Goal: Transaction & Acquisition: Subscribe to service/newsletter

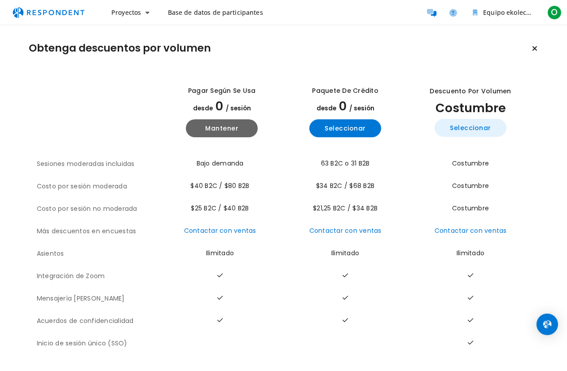
click at [472, 130] on font "Seleccionar" at bounding box center [470, 128] width 41 height 9
click at [206, 14] on font "Base de datos de participantes" at bounding box center [215, 12] width 95 height 9
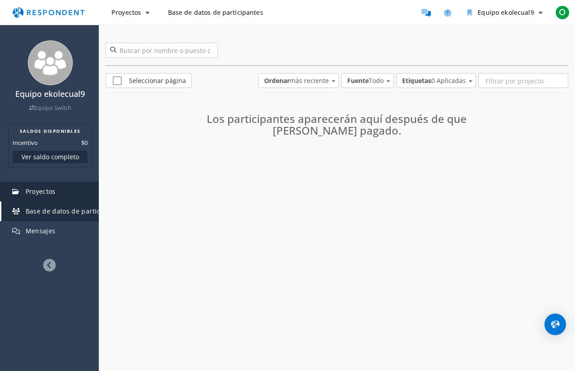
click at [34, 193] on font "Proyectos" at bounding box center [41, 191] width 30 height 9
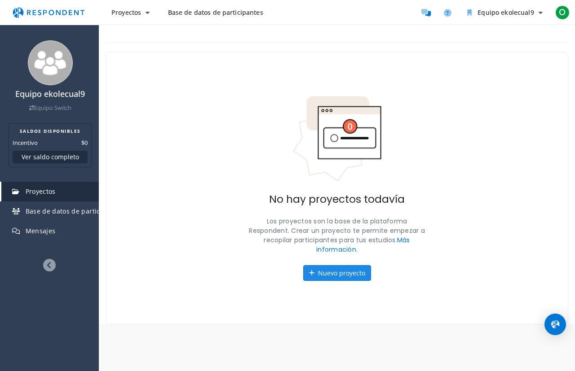
click at [339, 275] on font "Nuevo proyecto" at bounding box center [341, 273] width 47 height 9
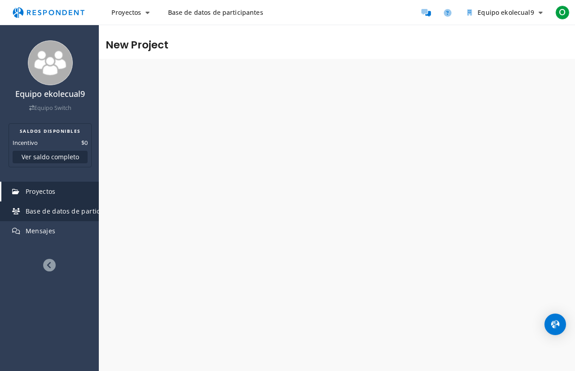
click at [43, 212] on font "Base de datos de participantes" at bounding box center [75, 211] width 98 height 9
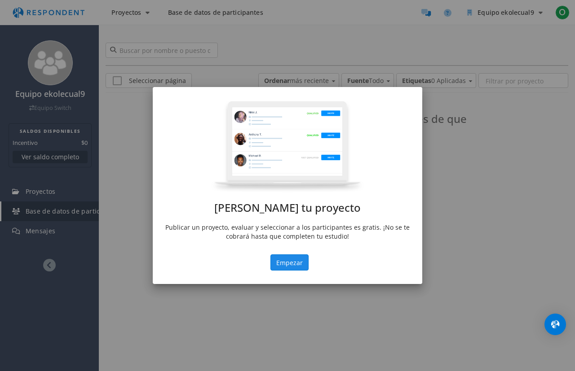
click at [287, 265] on font "Empezar" at bounding box center [289, 263] width 26 height 9
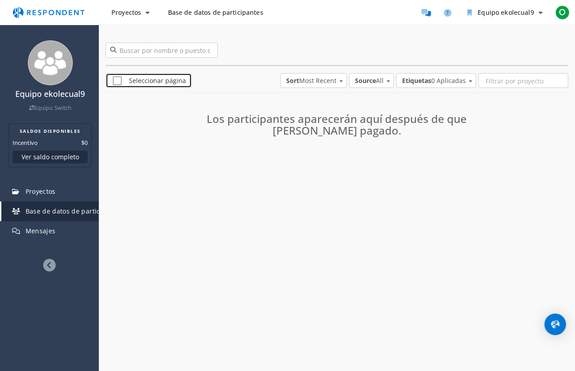
click at [149, 82] on font "Seleccionar página" at bounding box center [157, 80] width 57 height 9
checkbox input "true"
click at [300, 79] on span "Sort Most Recent" at bounding box center [311, 80] width 50 height 9
click at [295, 81] on font "Más reciente" at bounding box center [295, 80] width 39 height 9
click at [381, 83] on span "Source All" at bounding box center [369, 80] width 29 height 9
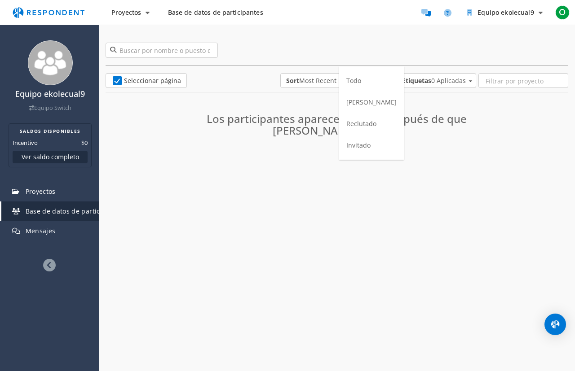
click at [355, 84] on font "Todo" at bounding box center [353, 80] width 15 height 9
click at [441, 81] on md-select "Etiquetas 0 Aplicadas" at bounding box center [436, 80] width 80 height 15
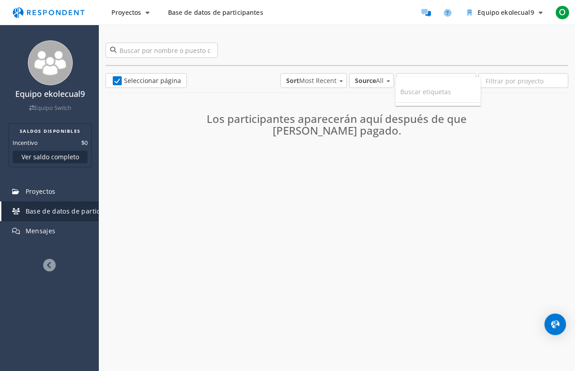
click at [520, 170] on md-backdrop at bounding box center [287, 185] width 575 height 371
click at [555, 326] on img "Abrir Intercom Messenger" at bounding box center [555, 325] width 12 height 12
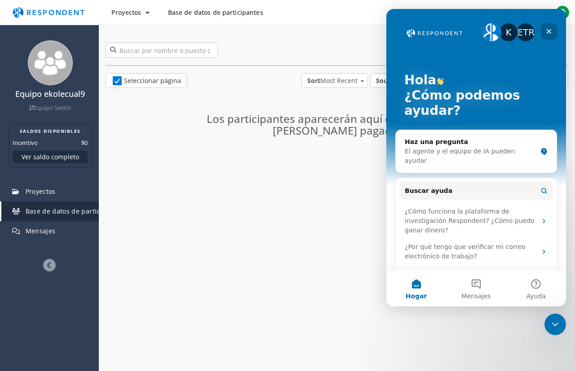
click at [543, 31] on div "Cerca" at bounding box center [549, 31] width 16 height 16
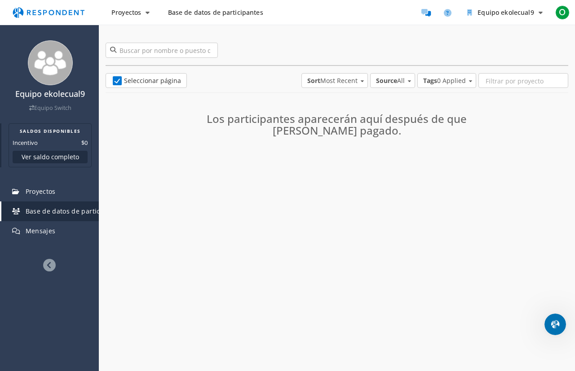
click at [38, 158] on font "Ver saldo completo" at bounding box center [50, 157] width 57 height 9
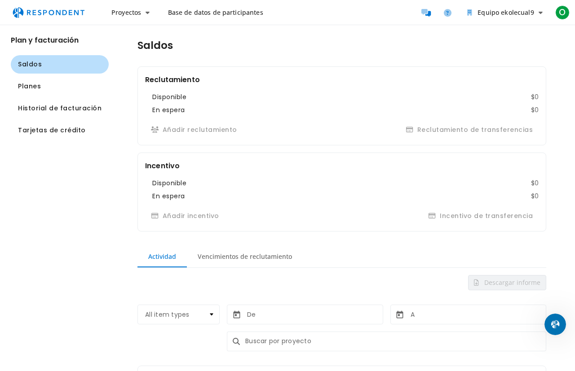
click at [44, 204] on app-navigation-list "Plan y facturación Saldos Planes Historial de facturación Tarjetas de crédito" at bounding box center [54, 198] width 109 height 346
click at [26, 84] on font "Planes" at bounding box center [29, 86] width 23 height 9
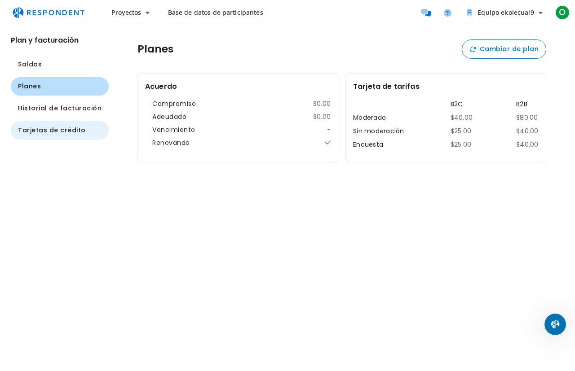
click at [40, 132] on font "Tarjetas de crédito" at bounding box center [52, 130] width 68 height 9
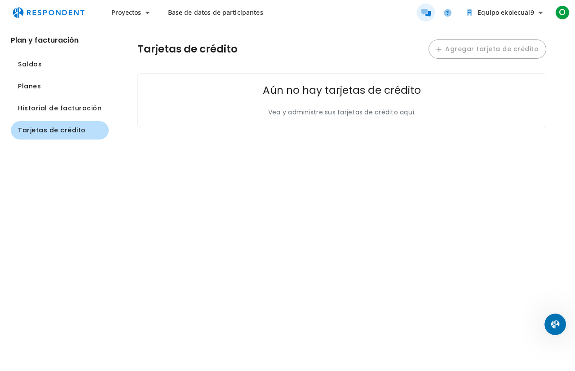
click at [427, 15] on icon "Participantes del mensaje" at bounding box center [425, 13] width 9 height 8
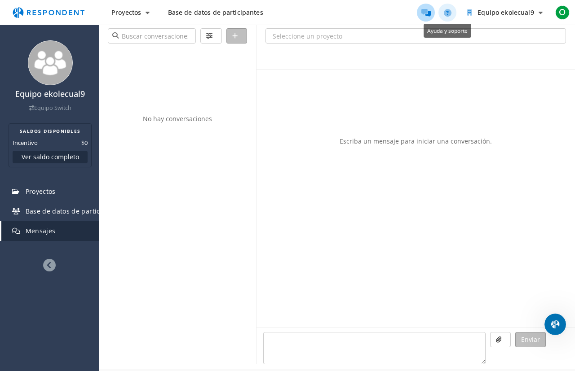
click at [446, 15] on icon "Ayuda y soporte" at bounding box center [448, 13] width 8 height 8
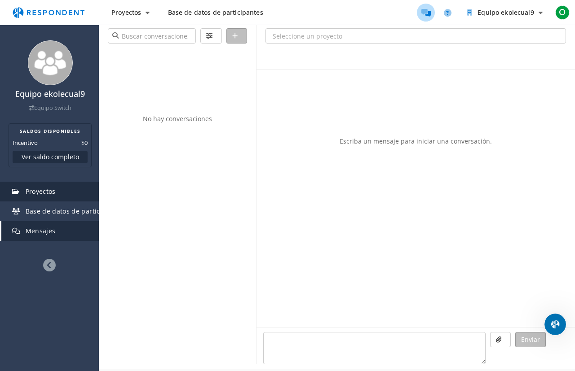
click at [61, 190] on link "Proyectos" at bounding box center [49, 192] width 97 height 20
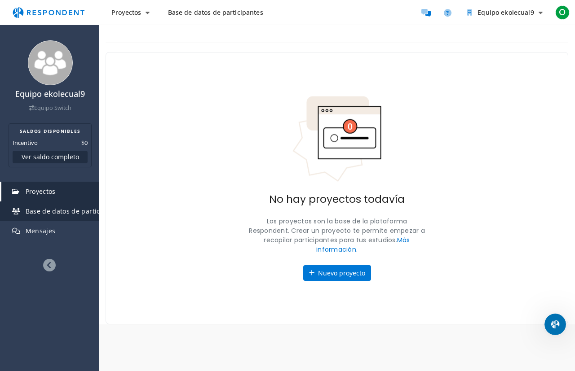
click at [30, 215] on font "Base de datos de participantes" at bounding box center [75, 211] width 98 height 9
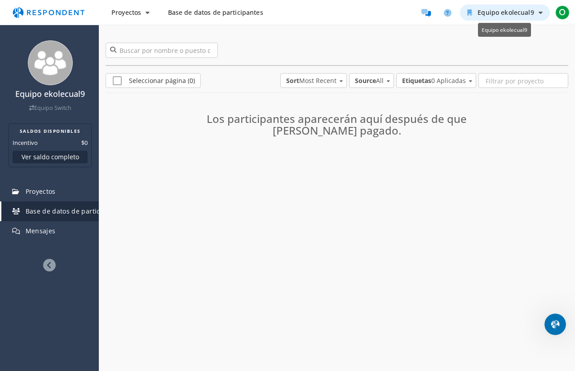
click at [538, 12] on icon "Equipo ekolecual9" at bounding box center [540, 12] width 4 height 6
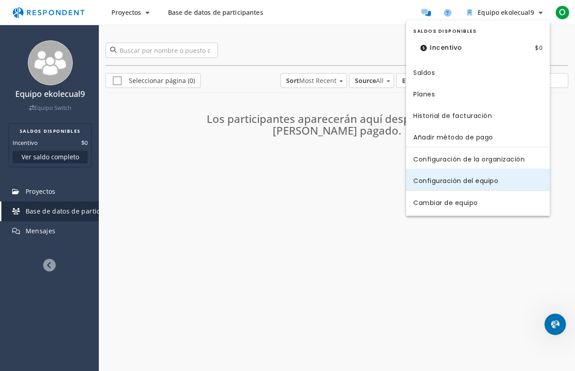
click at [441, 180] on font "Configuración del equipo" at bounding box center [455, 180] width 85 height 9
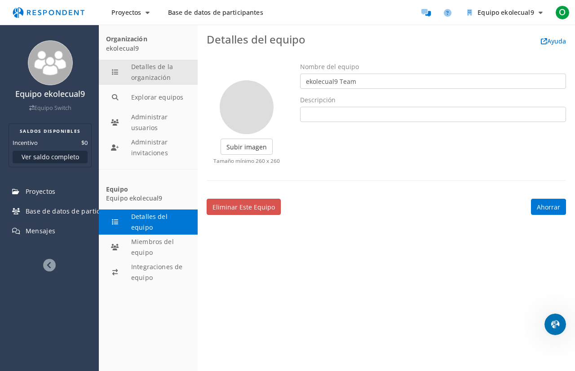
click at [150, 69] on button "Detalles de la organización" at bounding box center [148, 72] width 99 height 25
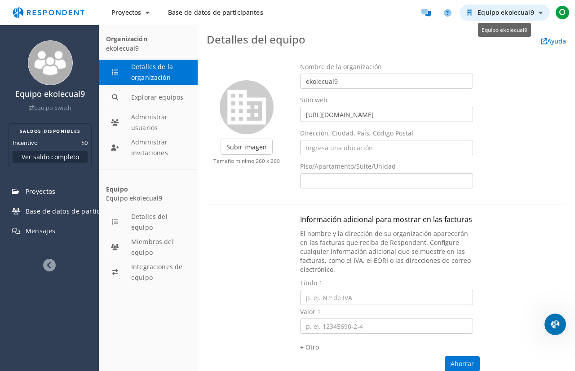
click at [538, 11] on icon "Equipo ekolecual9" at bounding box center [540, 12] width 4 height 6
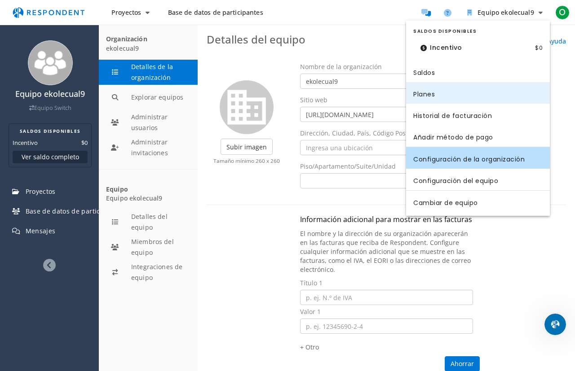
click at [424, 93] on font "Planes" at bounding box center [424, 93] width 22 height 9
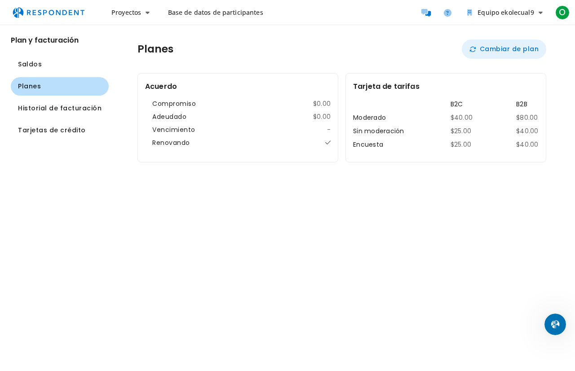
click at [519, 50] on font "Cambiar de plan" at bounding box center [509, 48] width 59 height 9
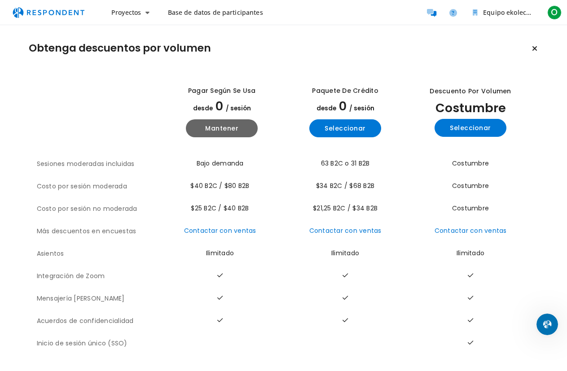
scroll to position [5, 0]
click at [217, 126] on font "Mantener" at bounding box center [221, 128] width 33 height 9
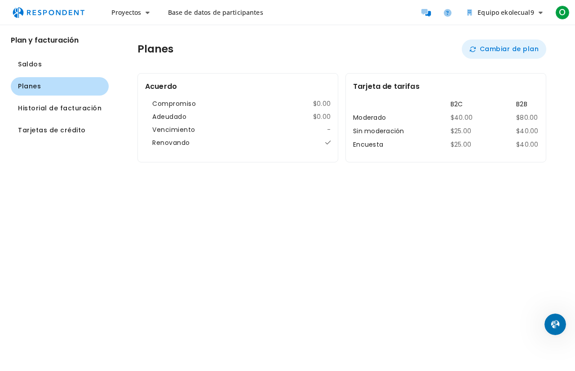
click at [485, 56] on div "Planes Cambiar de plan Acuerdo Compromiso $0.00 Adeudado $0.00 Vencimiento - Re…" at bounding box center [342, 101] width 466 height 152
click at [478, 50] on button "Cambiar de plan" at bounding box center [504, 49] width 84 height 19
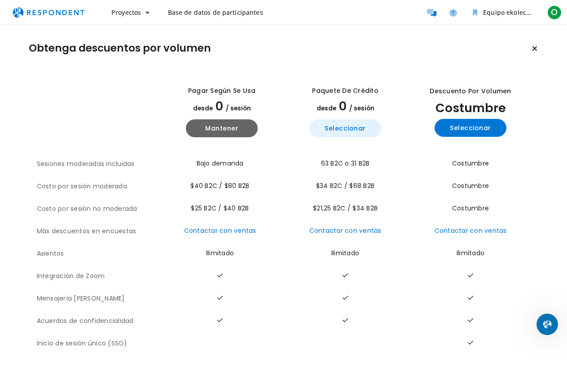
click at [349, 128] on font "Seleccionar" at bounding box center [345, 128] width 41 height 9
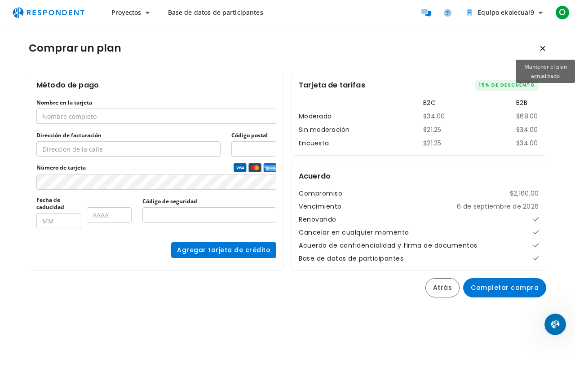
click at [543, 48] on icon "Mantener el plan actualizado" at bounding box center [542, 48] width 5 height 7
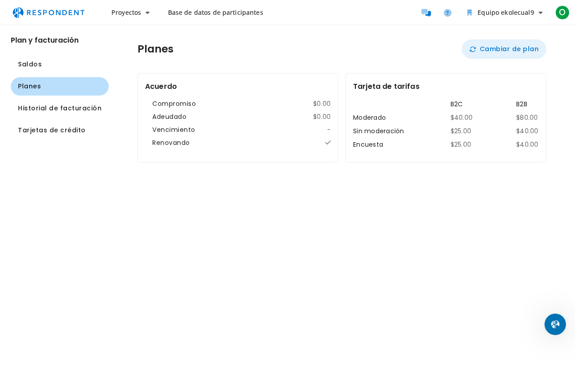
click at [495, 50] on font "Cambiar de plan" at bounding box center [509, 48] width 59 height 9
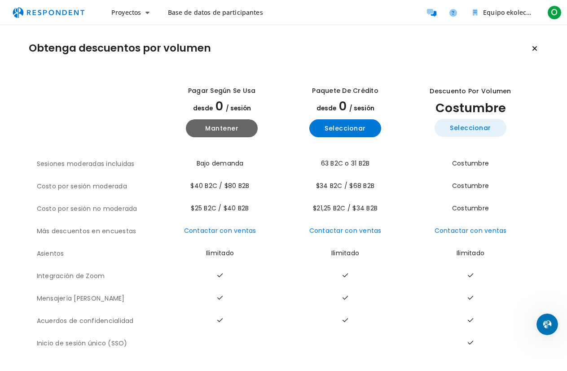
click at [475, 128] on font "Seleccionar" at bounding box center [470, 128] width 41 height 9
